Goal: Find specific page/section: Find specific page/section

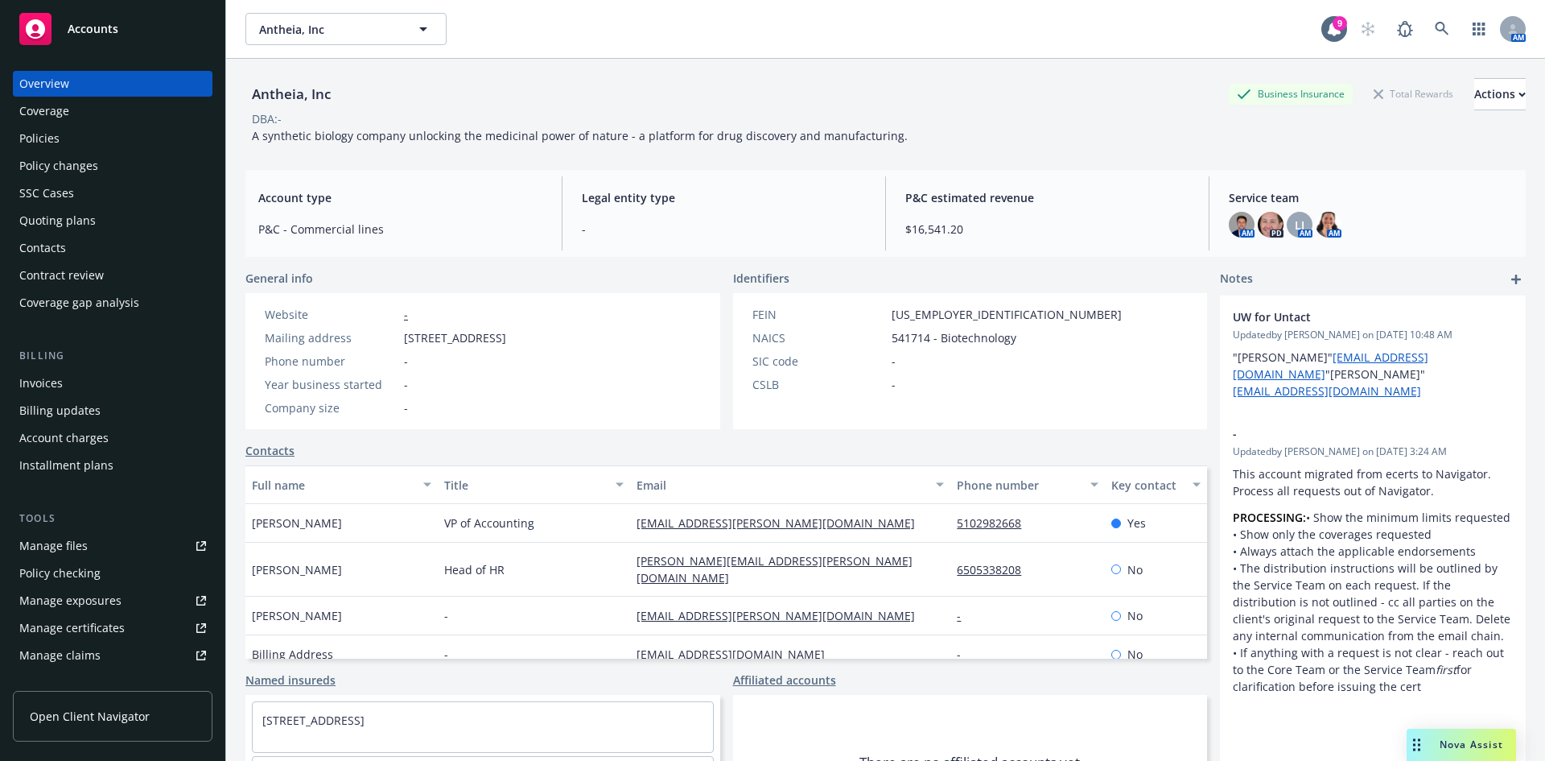
click at [93, 196] on div "SSC Cases" at bounding box center [112, 193] width 187 height 26
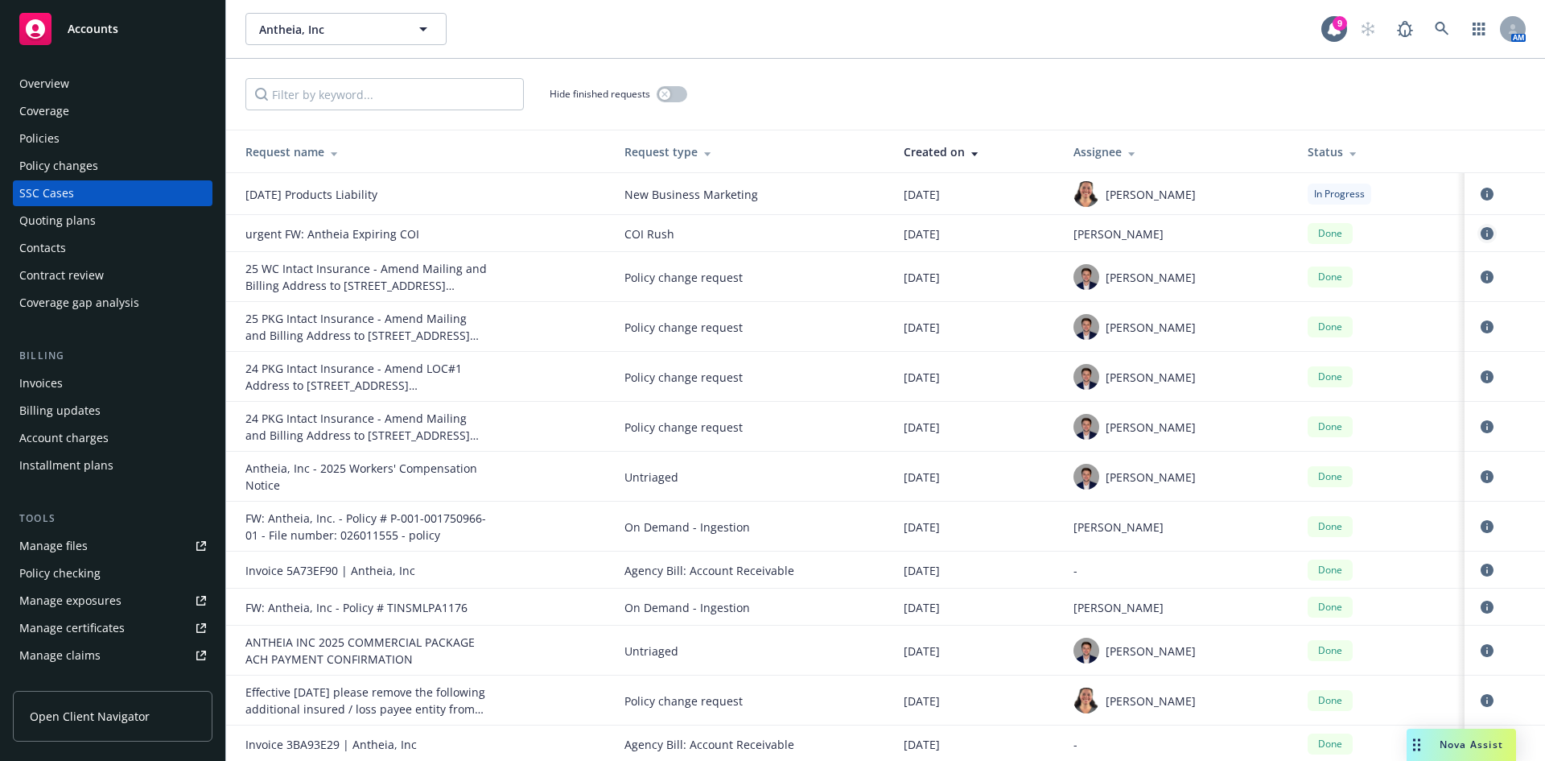
click at [1481, 237] on icon "circleInformation" at bounding box center [1487, 233] width 13 height 13
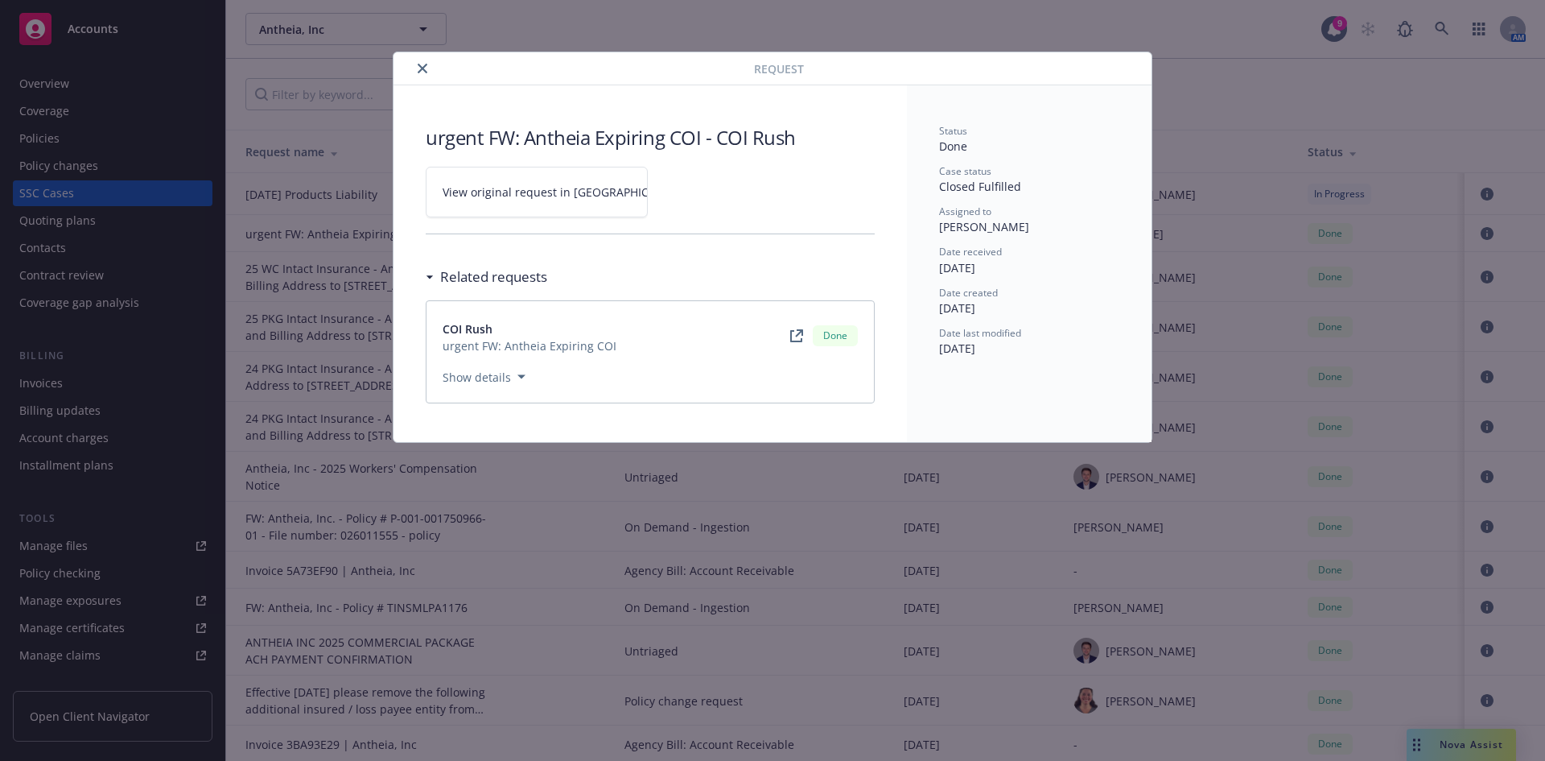
click at [544, 188] on span "View original request in [GEOGRAPHIC_DATA]" at bounding box center [565, 191] width 244 height 17
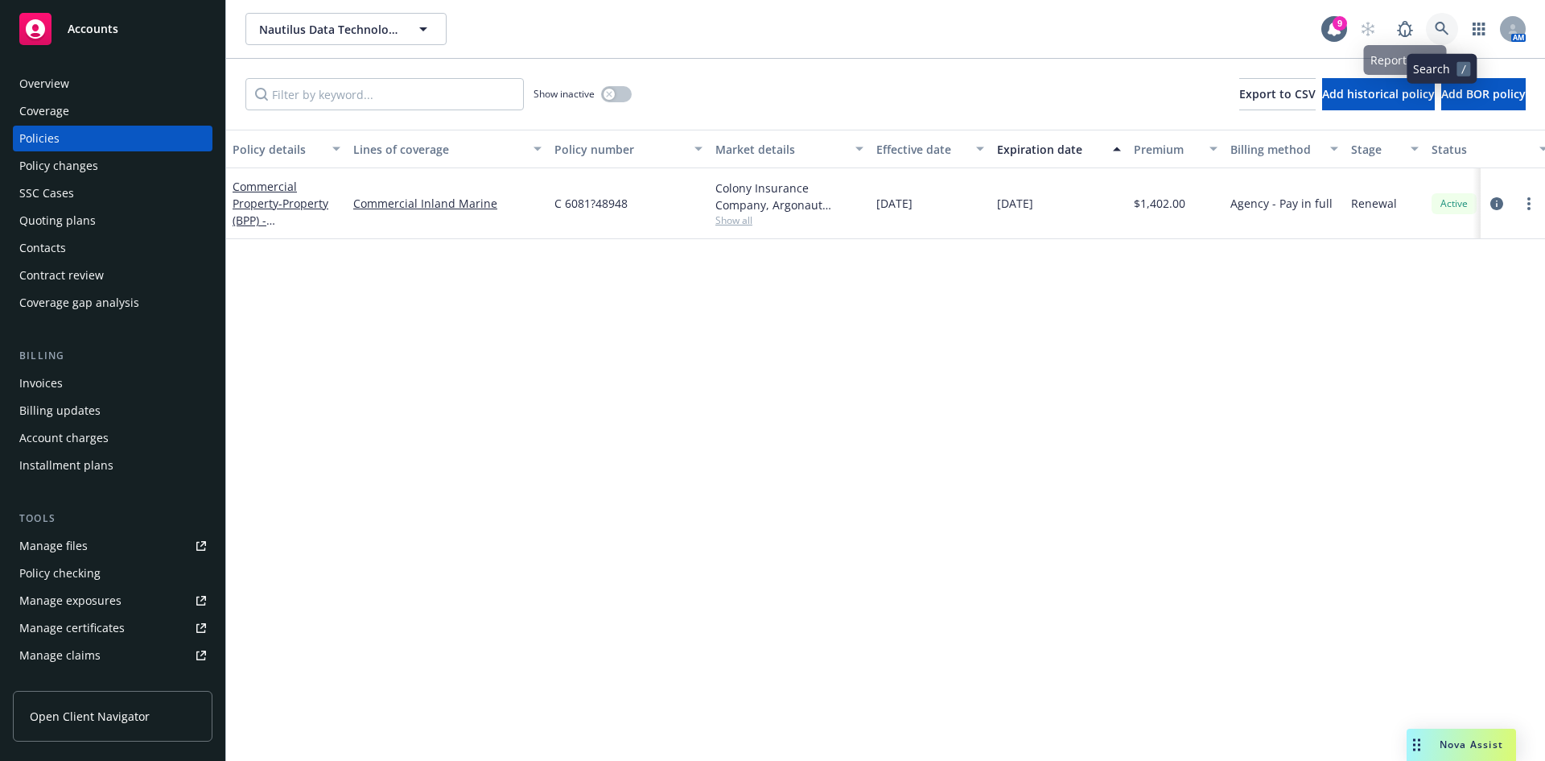
click at [1437, 27] on icon at bounding box center [1442, 29] width 14 height 14
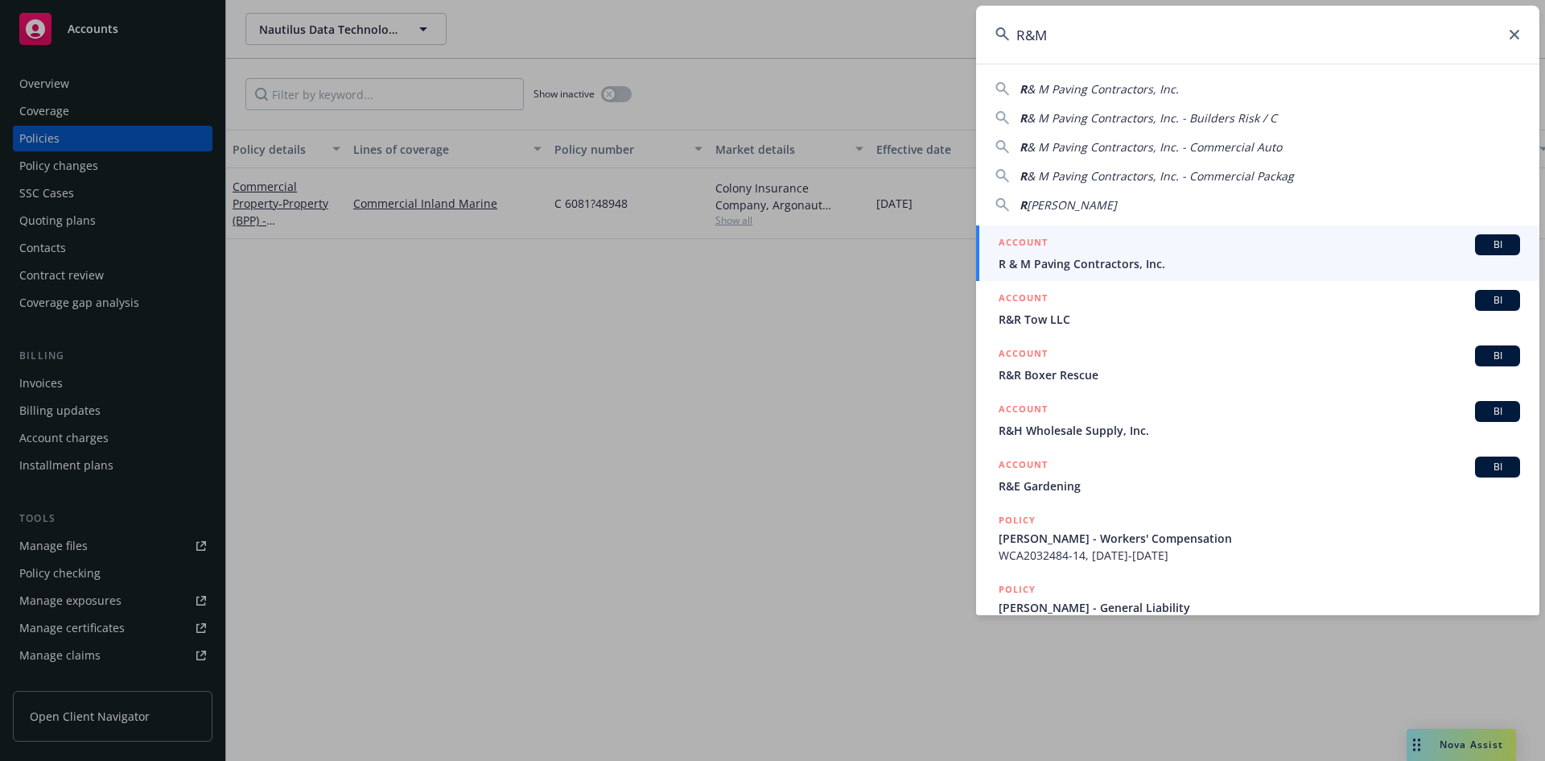
type input "R&M"
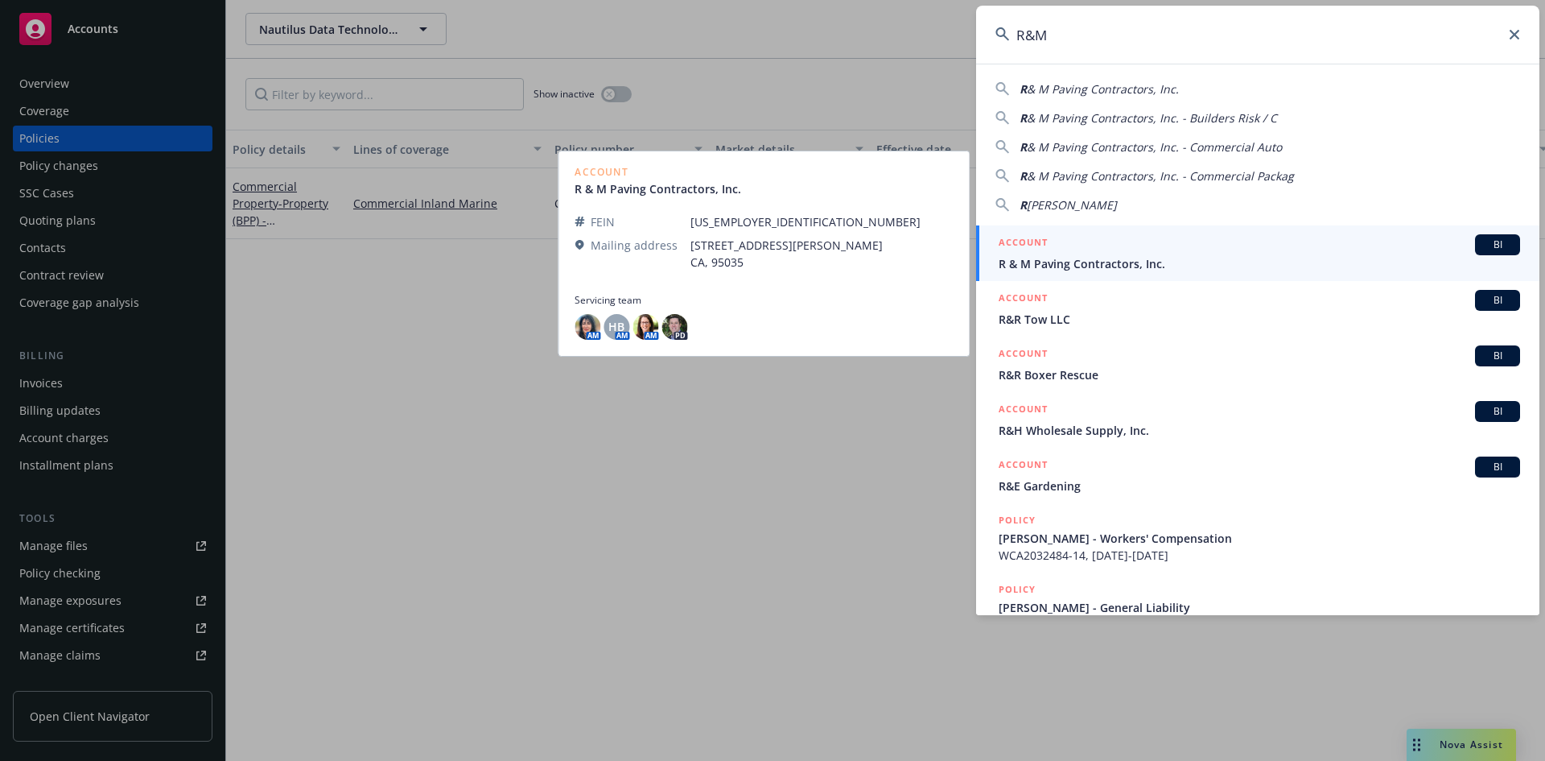
click at [1185, 260] on span "R & M Paving Contractors, Inc." at bounding box center [1260, 263] width 522 height 17
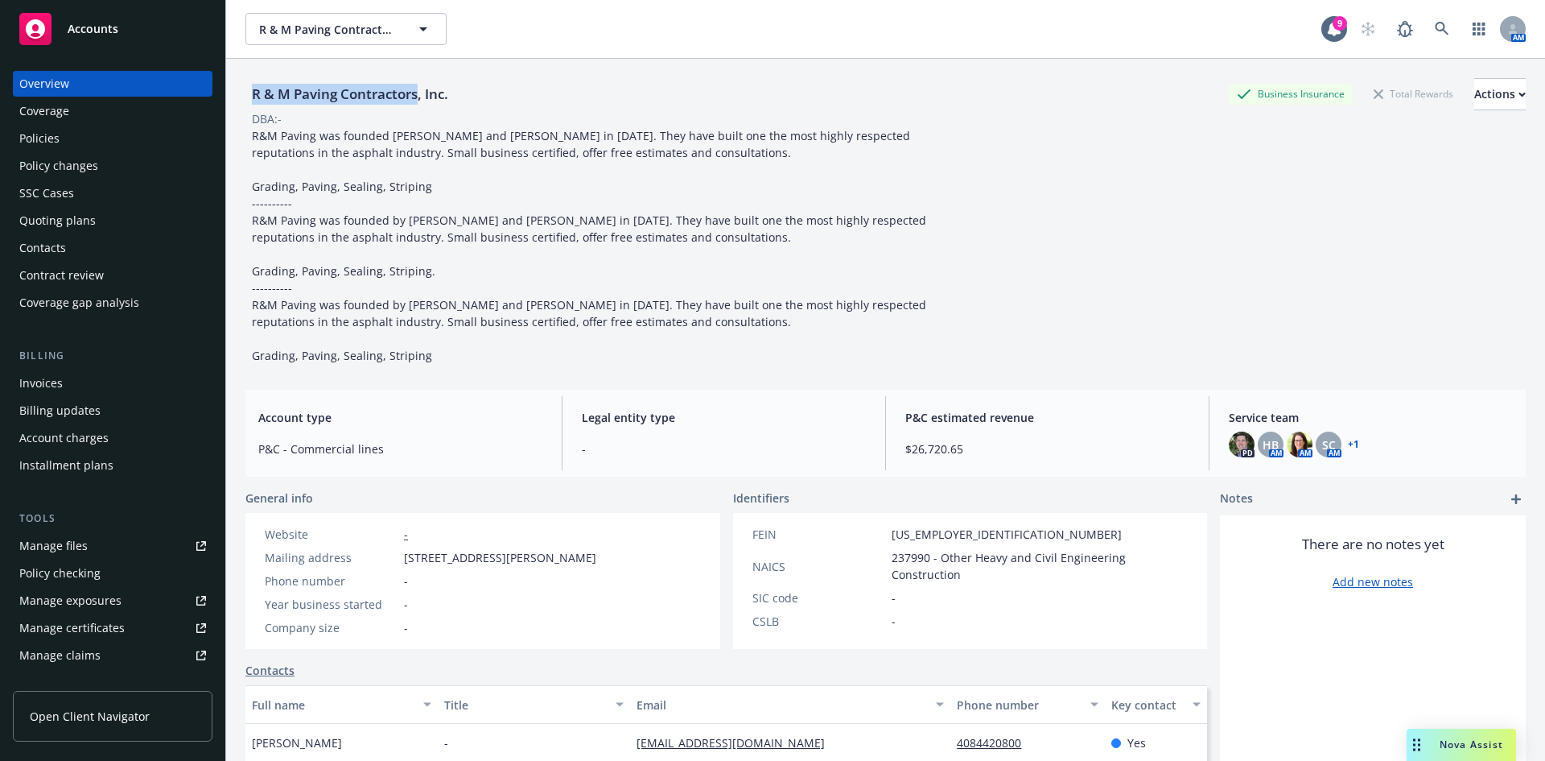
drag, startPoint x: 247, startPoint y: 97, endPoint x: 420, endPoint y: 92, distance: 173.1
click at [420, 92] on div "R & M Paving Contractors, Inc." at bounding box center [349, 94] width 209 height 21
copy div "R & M Paving Contractors"
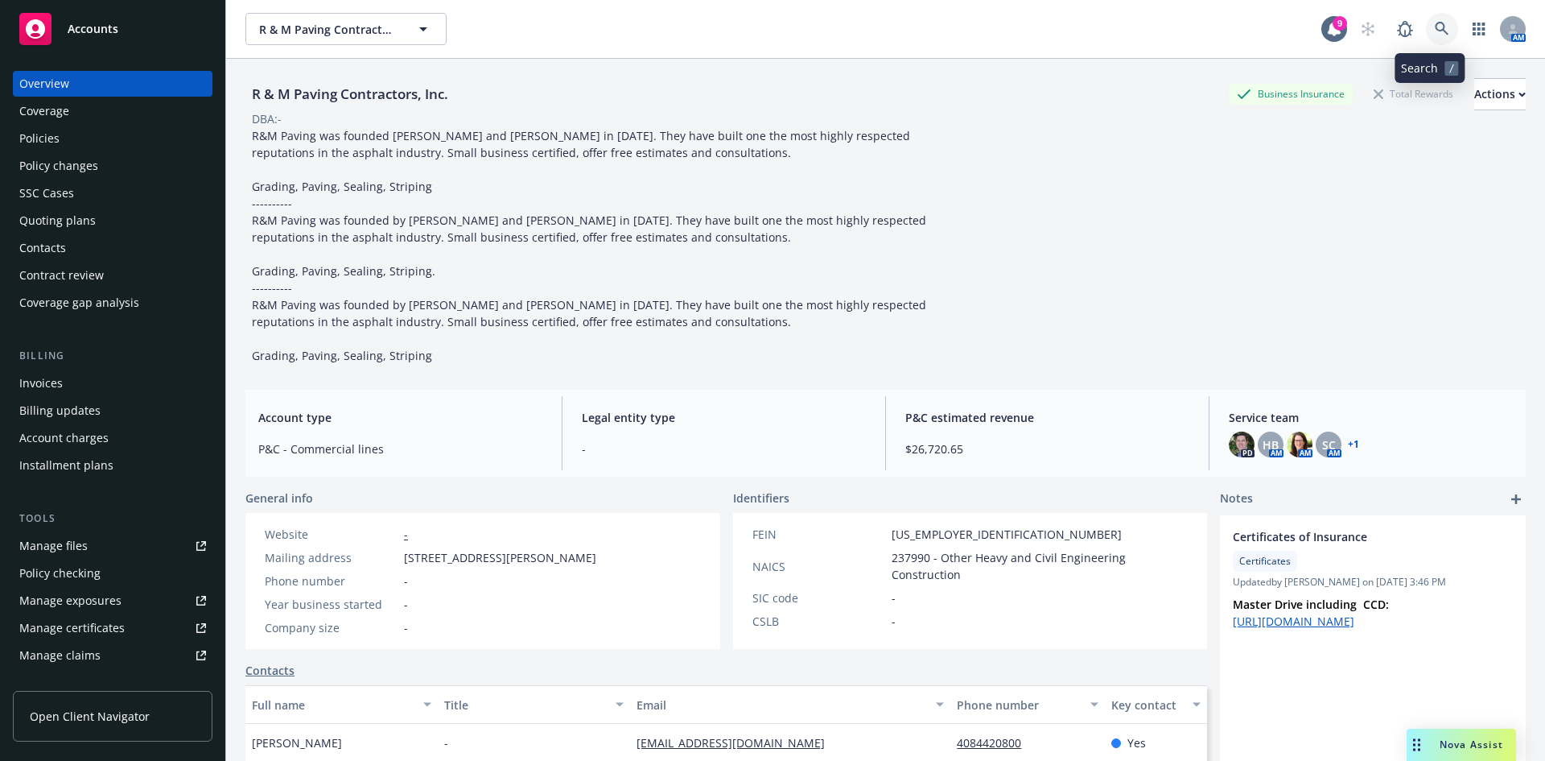
click at [1440, 21] on link at bounding box center [1442, 29] width 32 height 32
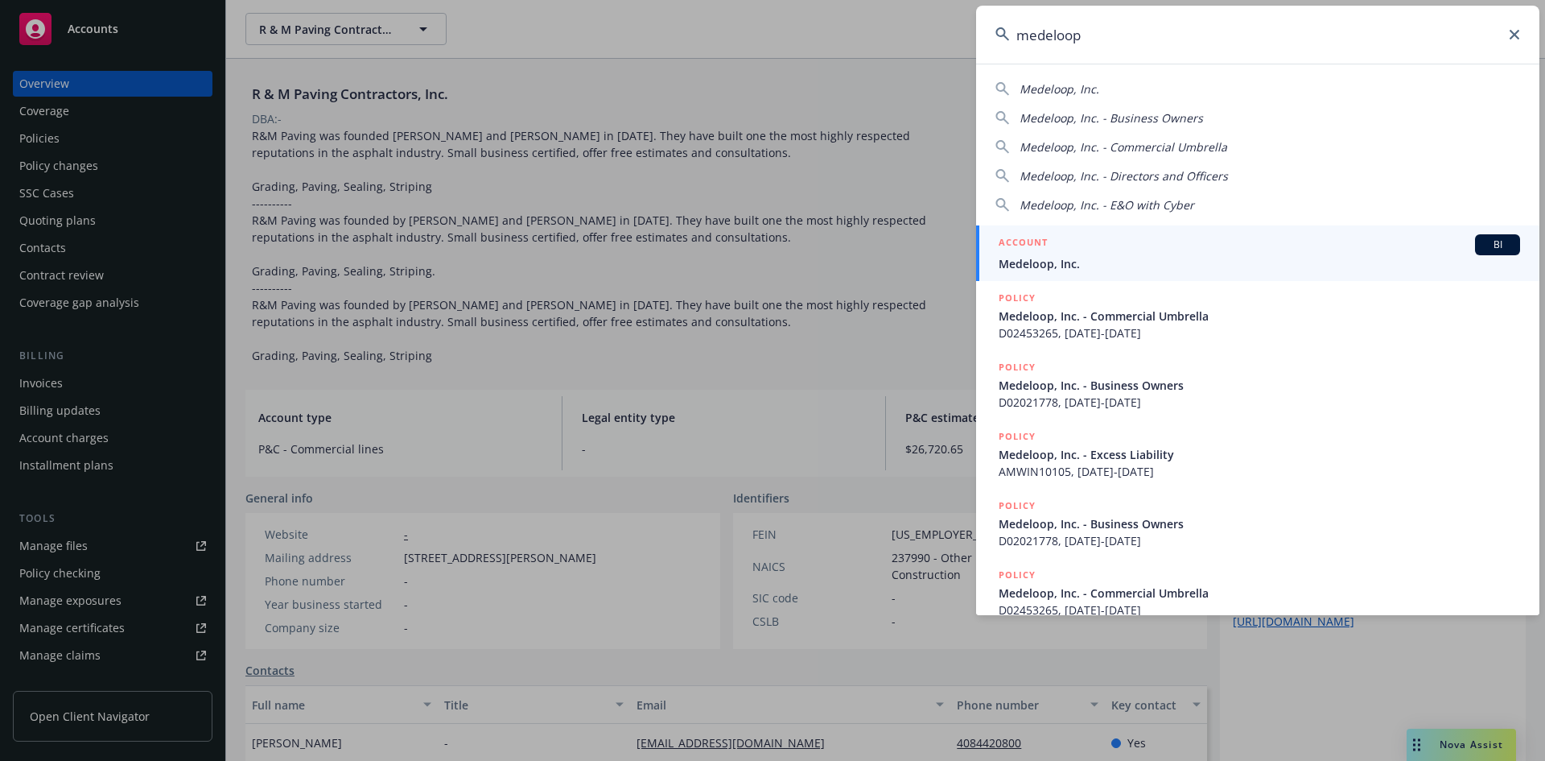
type input "medeloop"
click at [1249, 259] on span "Medeloop, Inc." at bounding box center [1260, 263] width 522 height 17
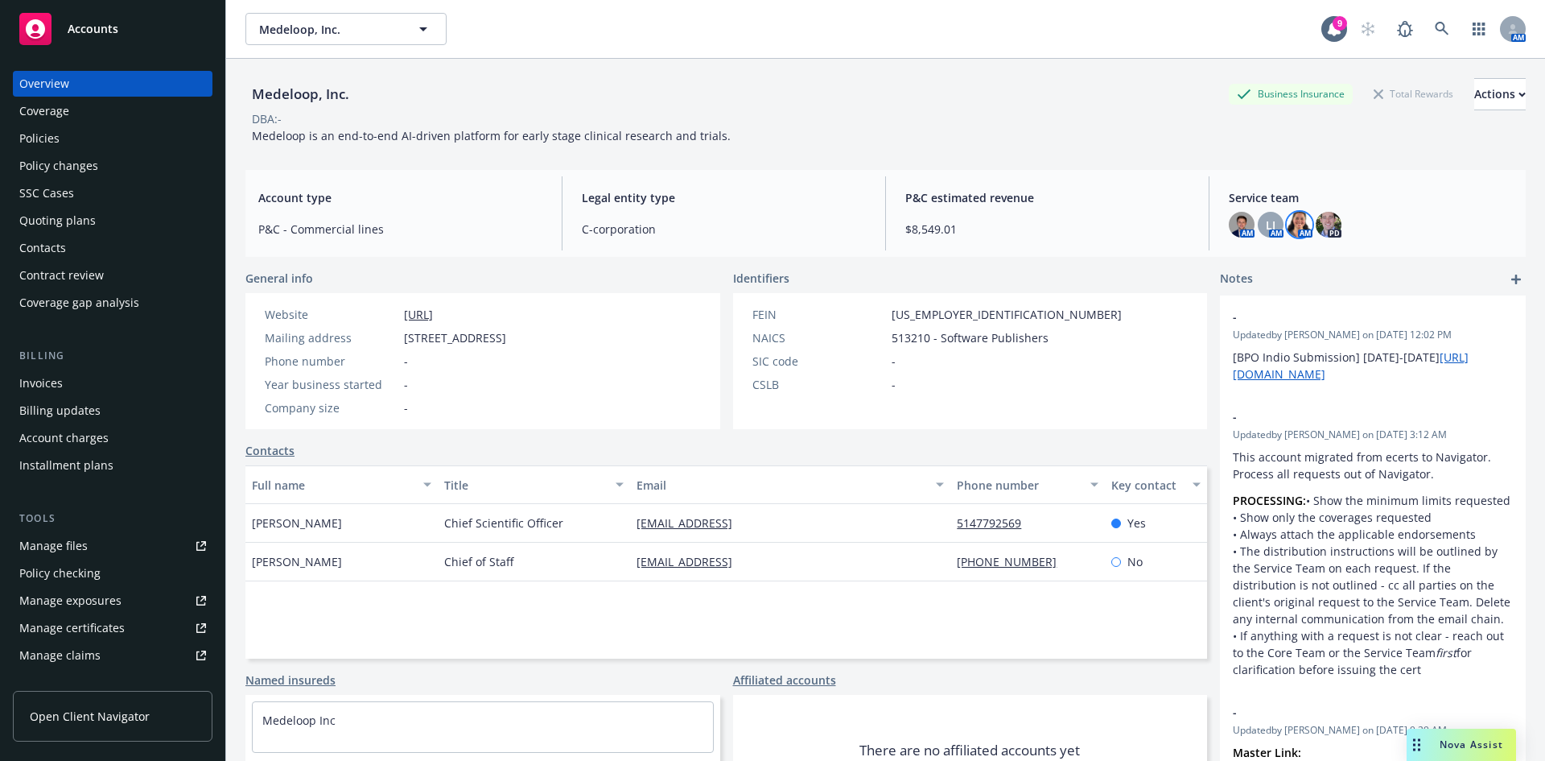
click at [1287, 226] on img at bounding box center [1300, 225] width 26 height 26
click at [1233, 226] on img at bounding box center [1242, 225] width 26 height 26
click at [1266, 224] on span "LI" at bounding box center [1271, 224] width 10 height 17
click at [964, 154] on div "Medeloop, Inc. Business Insurance Total Rewards Actions DBA: - Medeloop is an e…" at bounding box center [885, 108] width 1280 height 98
